Goal: Information Seeking & Learning: Learn about a topic

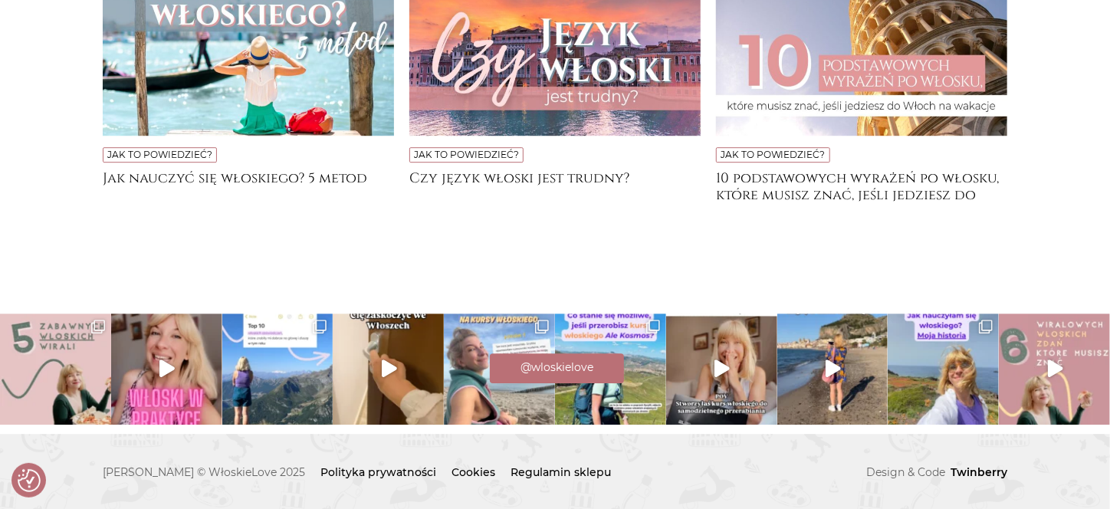
scroll to position [5596, 0]
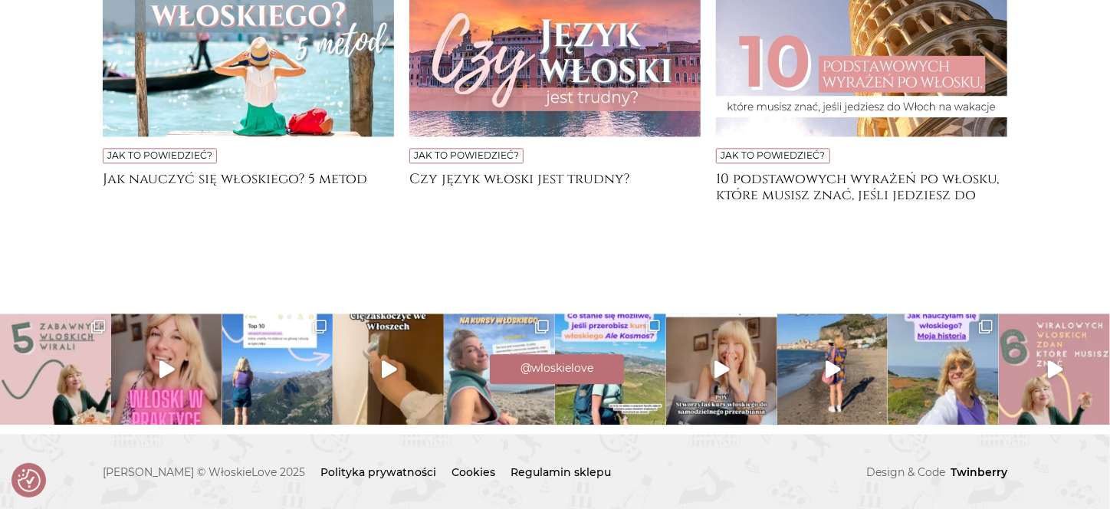
scroll to position [4753, 0]
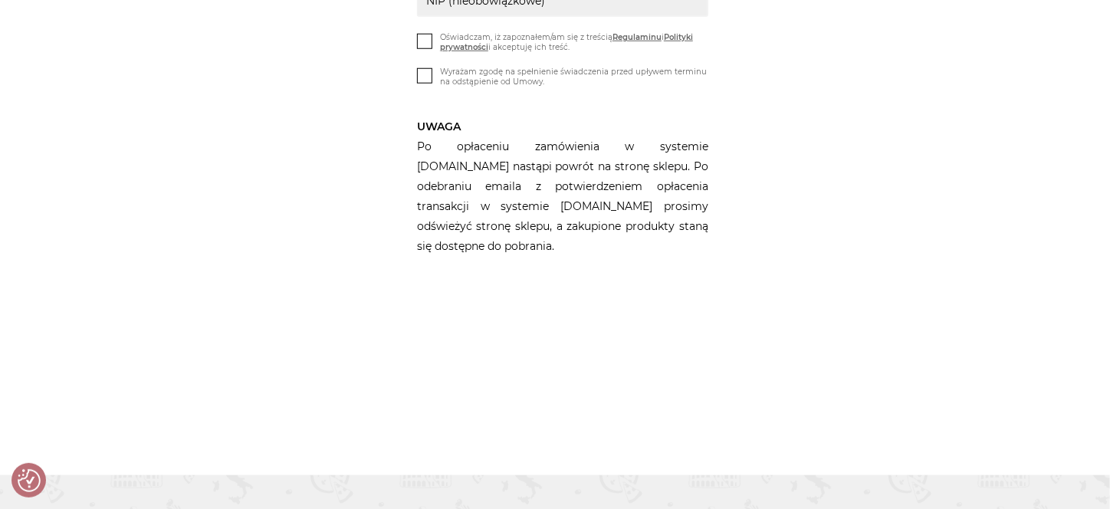
scroll to position [475, 0]
